Goal: Transaction & Acquisition: Book appointment/travel/reservation

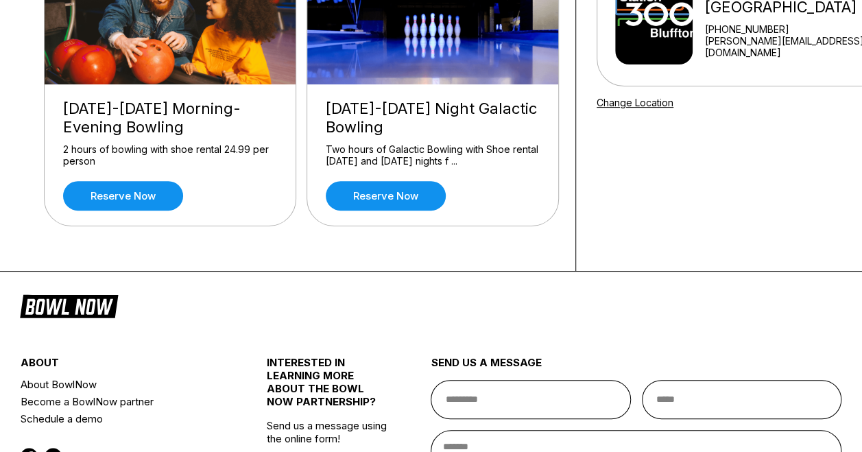
scroll to position [132, 0]
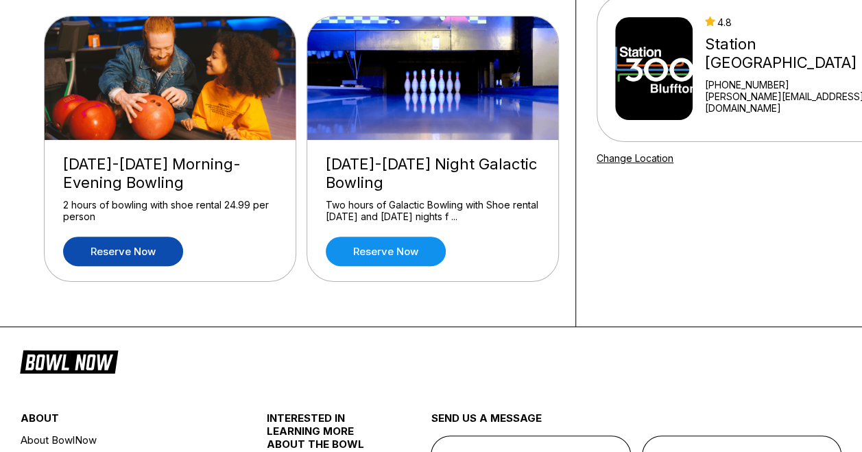
click at [144, 252] on link "Reserve now" at bounding box center [123, 252] width 120 height 30
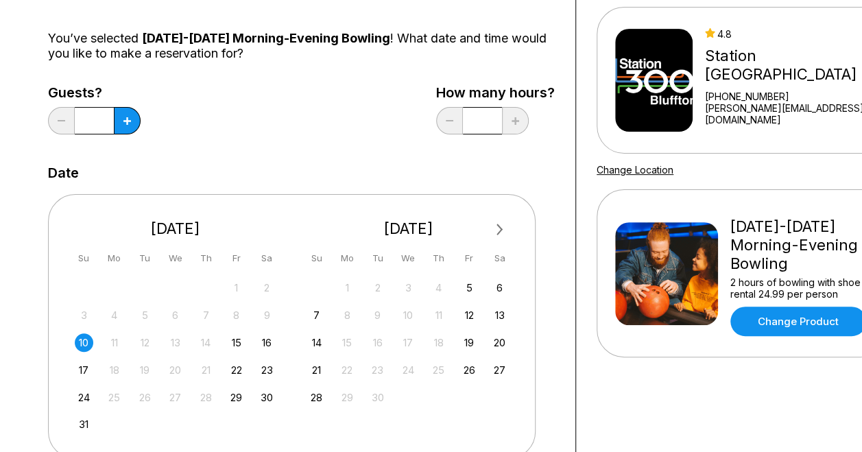
scroll to position [119, 0]
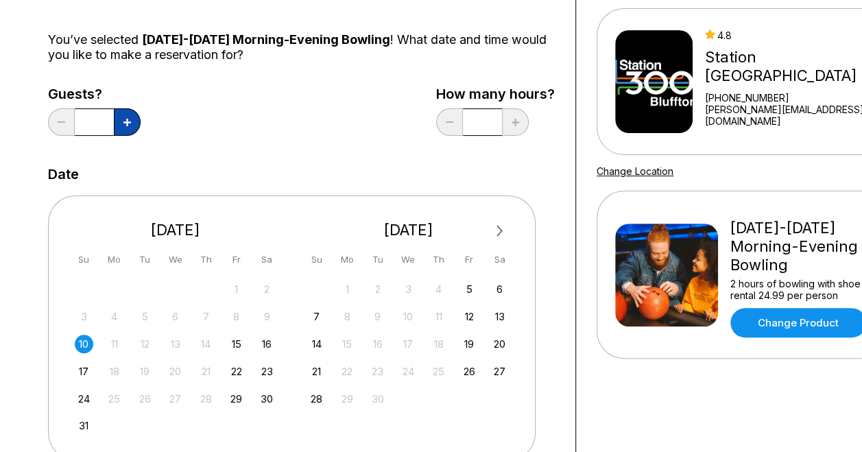
click at [126, 121] on icon at bounding box center [128, 123] width 8 height 8
click at [66, 121] on button at bounding box center [61, 121] width 27 height 27
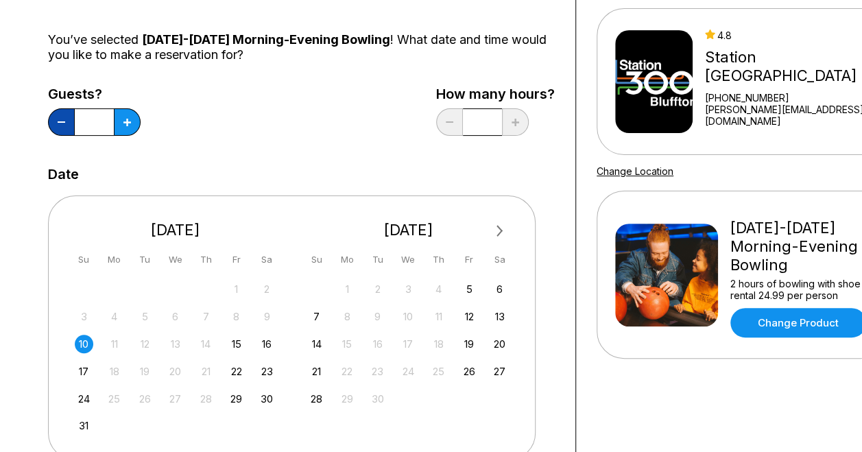
type input "*"
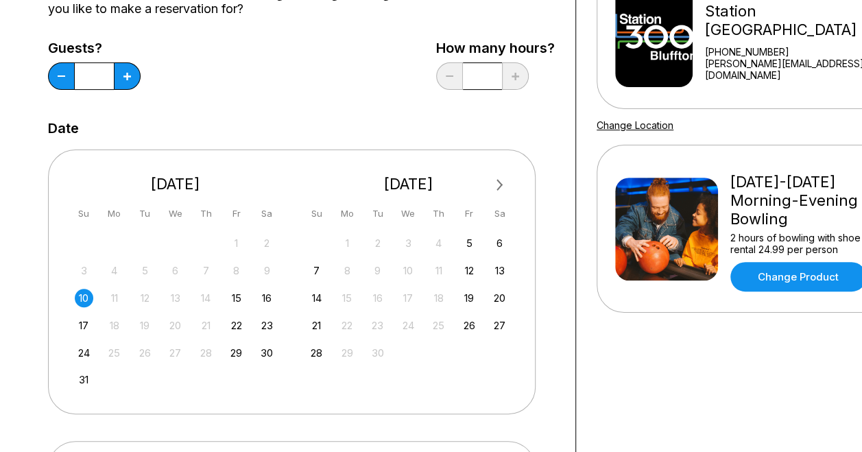
scroll to position [0, 0]
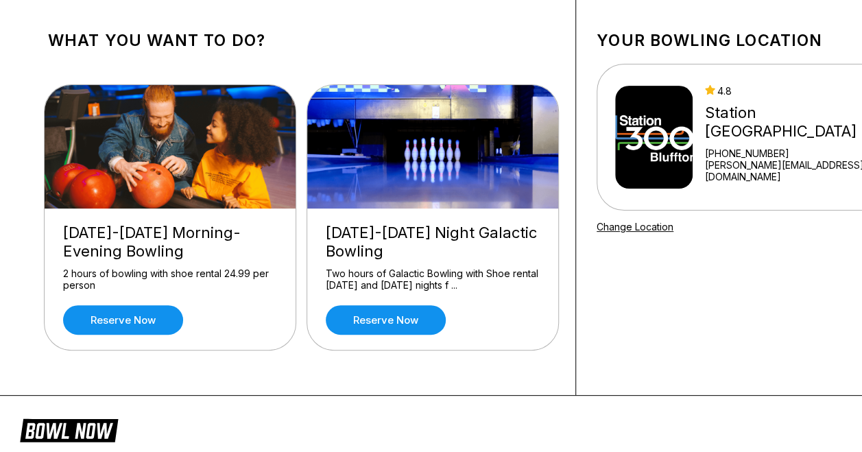
scroll to position [62, 0]
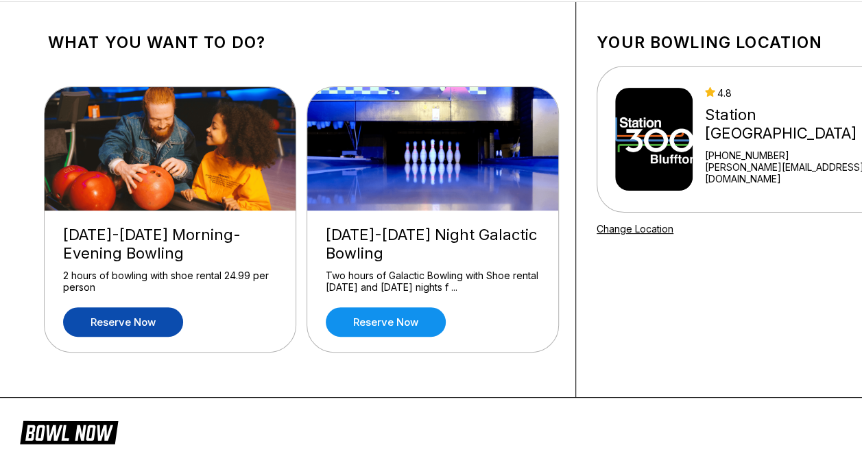
click at [155, 320] on link "Reserve now" at bounding box center [123, 322] width 120 height 30
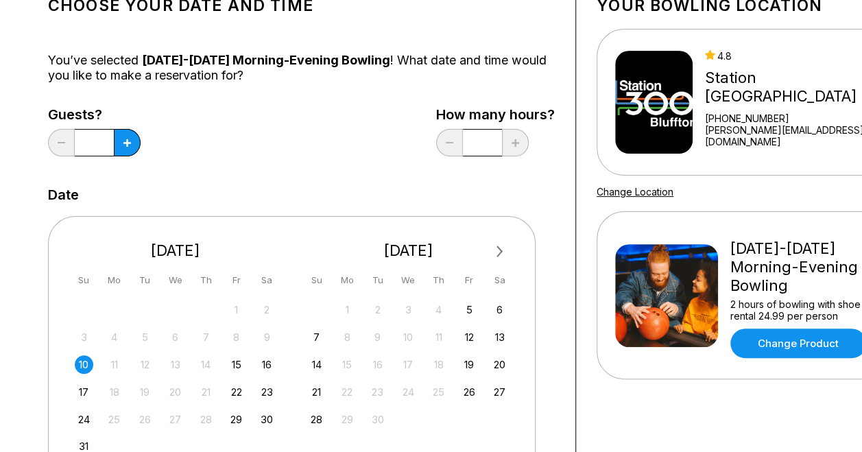
scroll to position [0, 0]
